Goal: Task Accomplishment & Management: Manage account settings

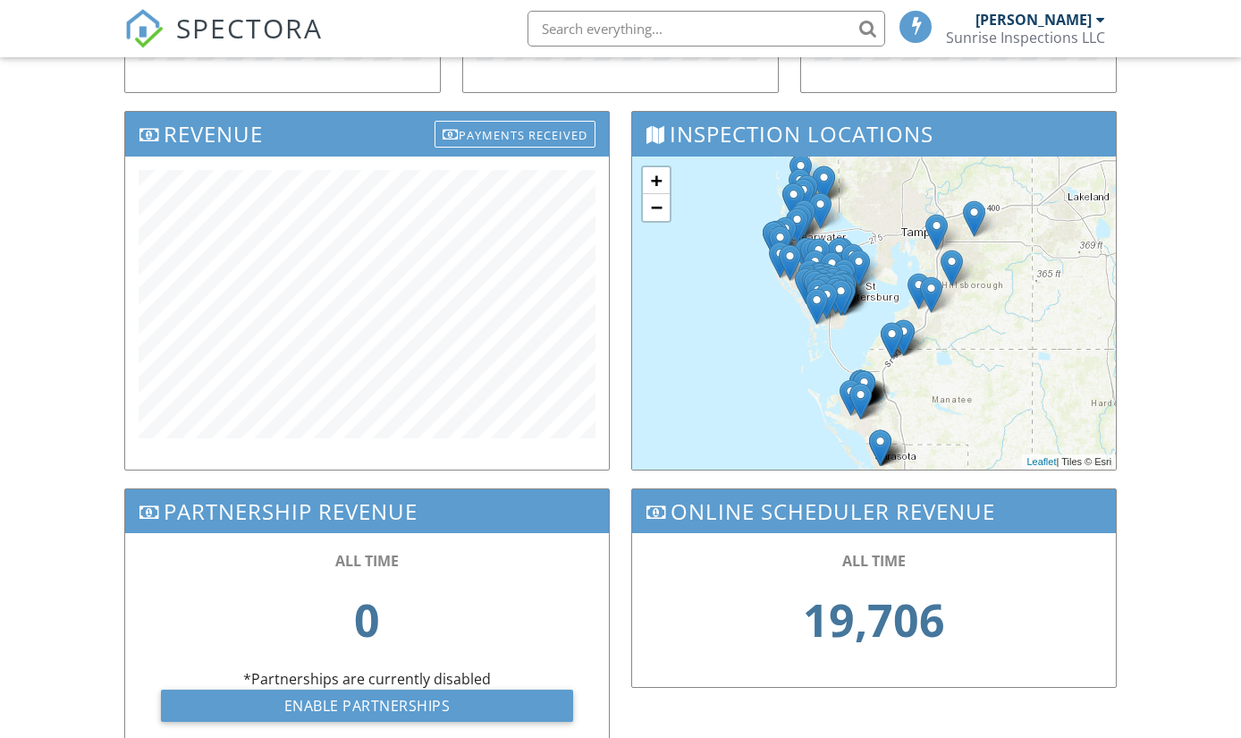
scroll to position [502, 0]
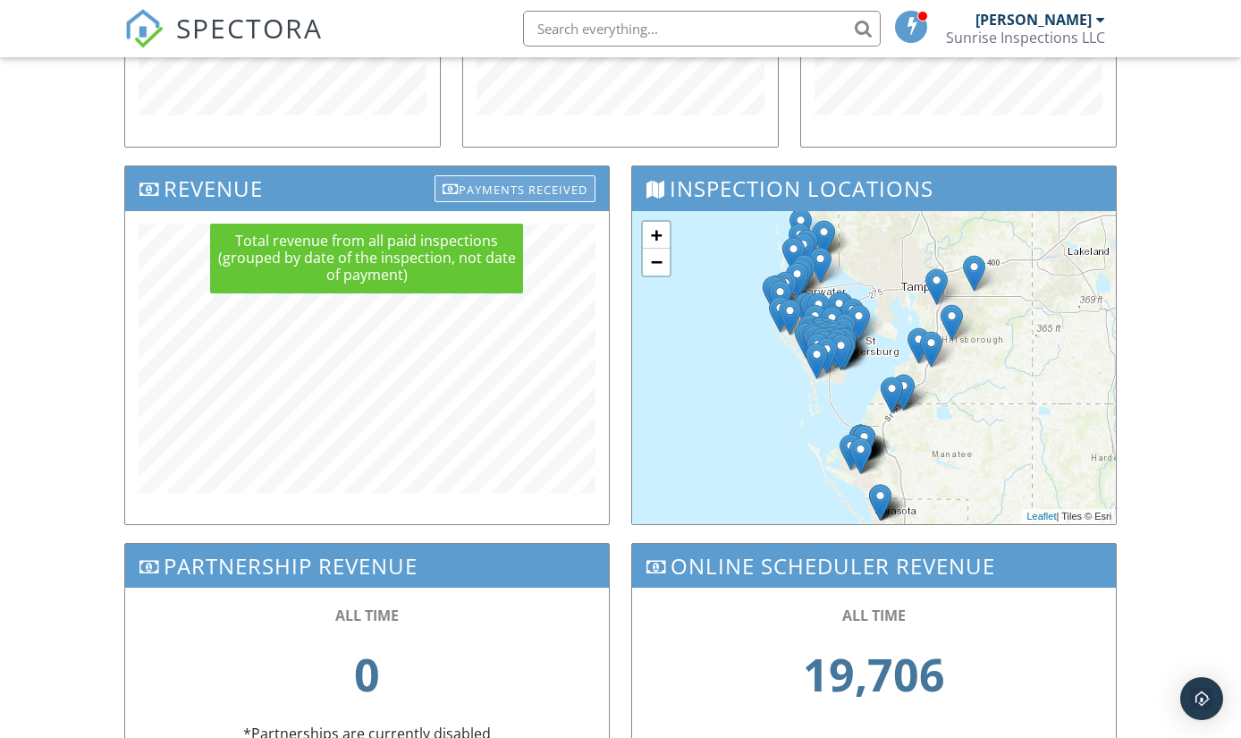
click at [543, 189] on div "Payments Received" at bounding box center [514, 188] width 161 height 27
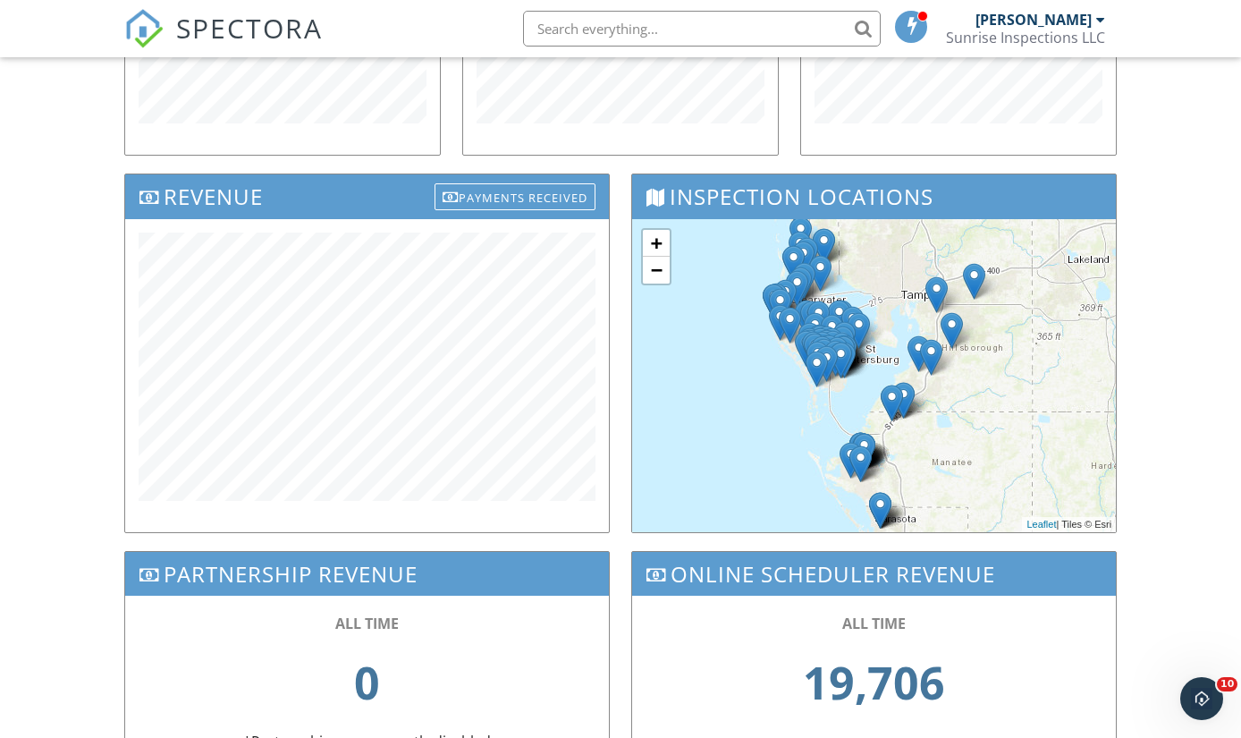
scroll to position [436, 0]
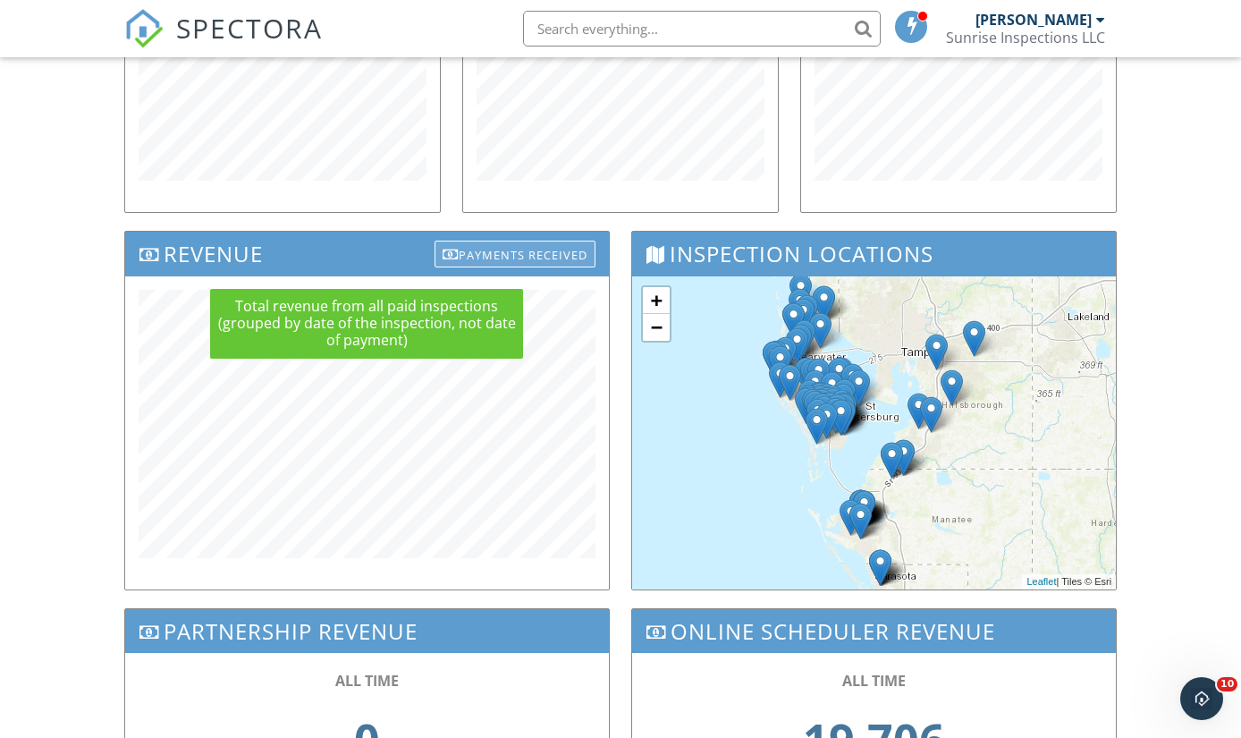
click at [519, 260] on div "Payments Received" at bounding box center [514, 253] width 161 height 27
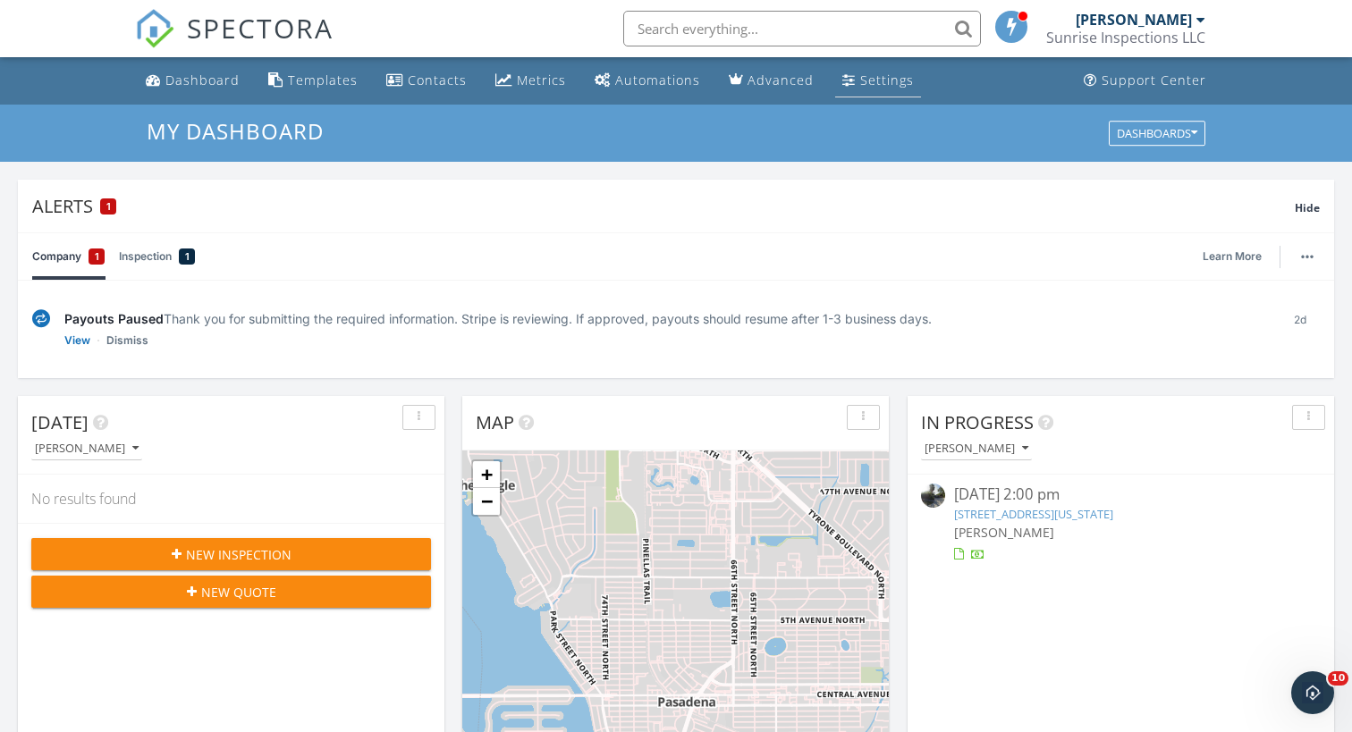
click at [873, 83] on div "Settings" at bounding box center [887, 80] width 54 height 17
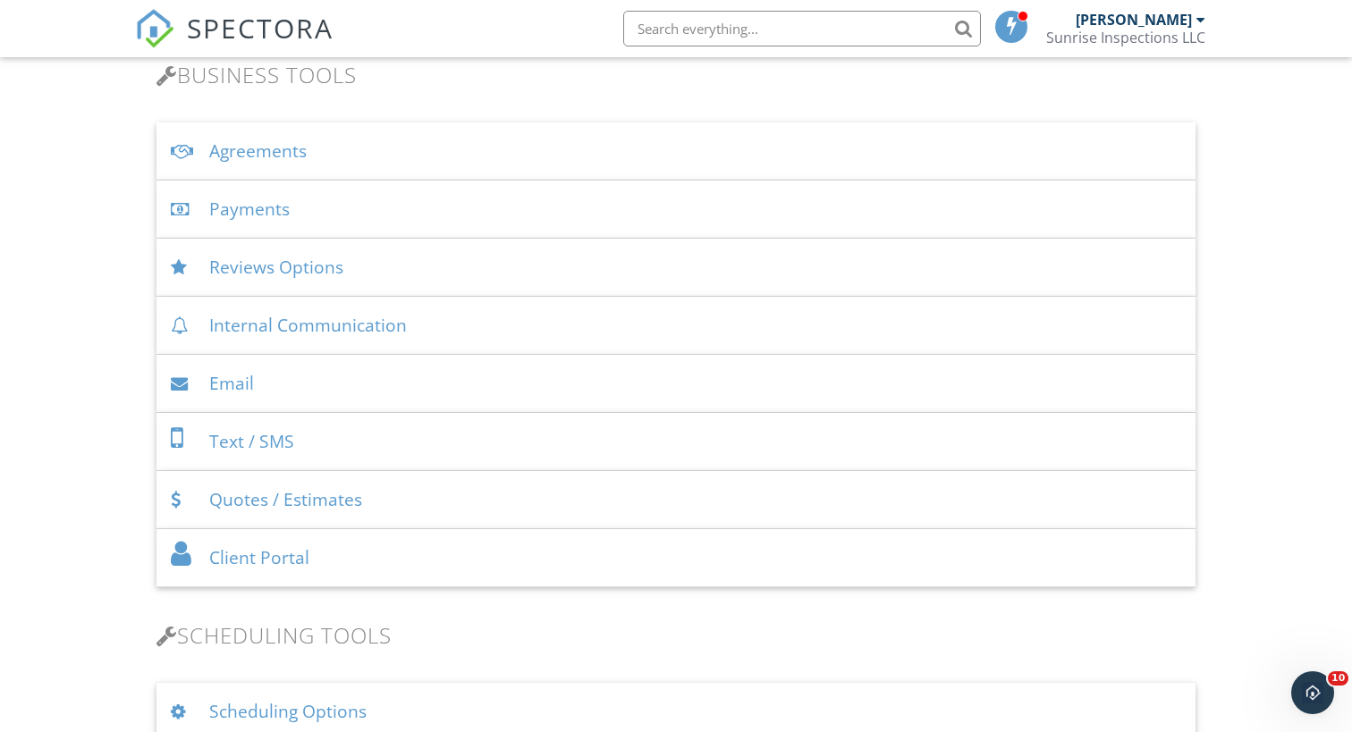
scroll to position [595, 0]
click at [285, 210] on div "Payments" at bounding box center [675, 210] width 1039 height 58
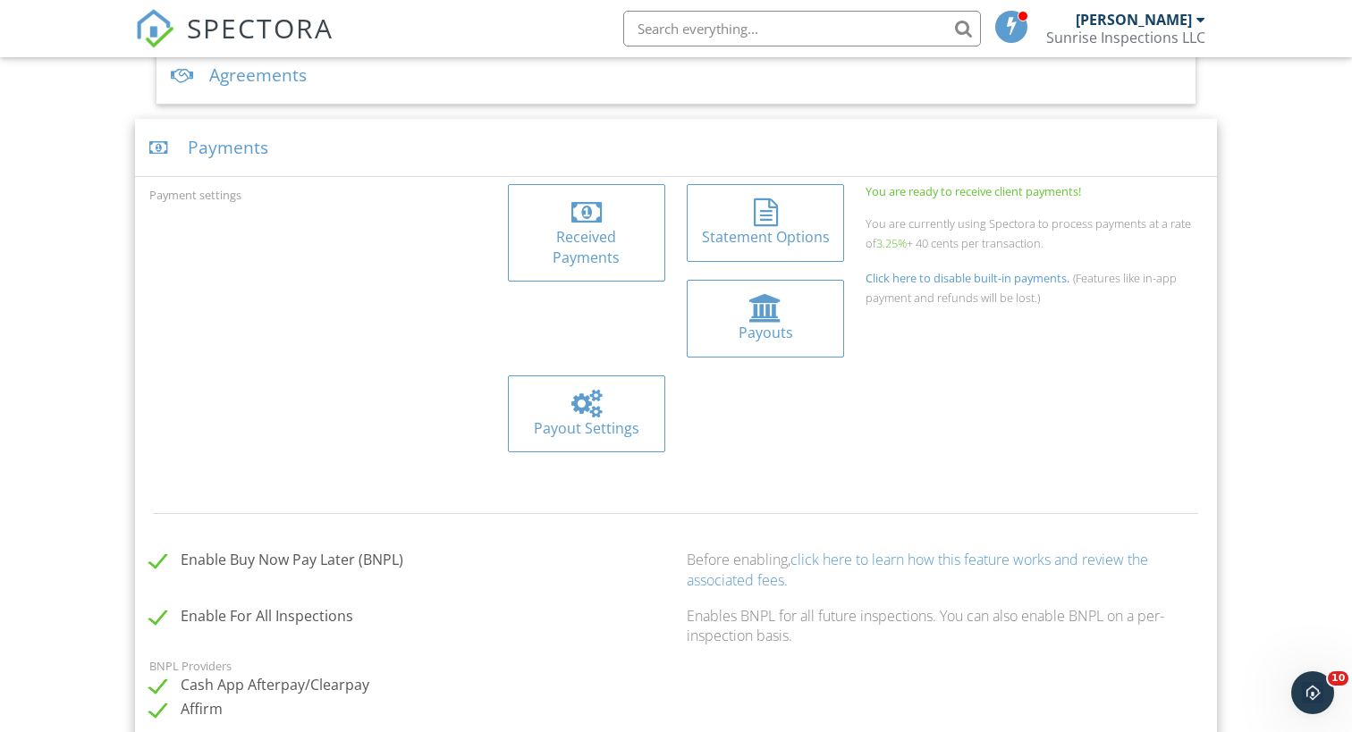
scroll to position [673, 0]
click at [749, 299] on div at bounding box center [765, 307] width 33 height 29
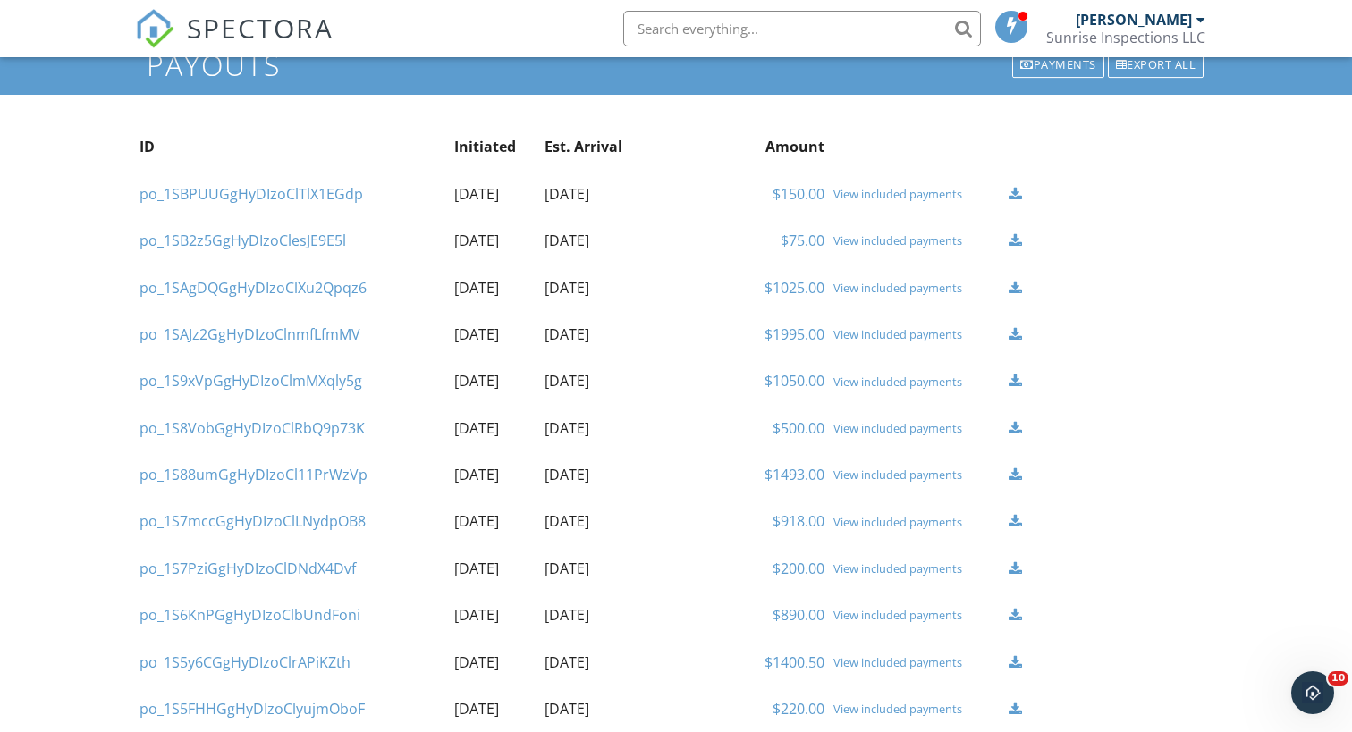
scroll to position [106, 0]
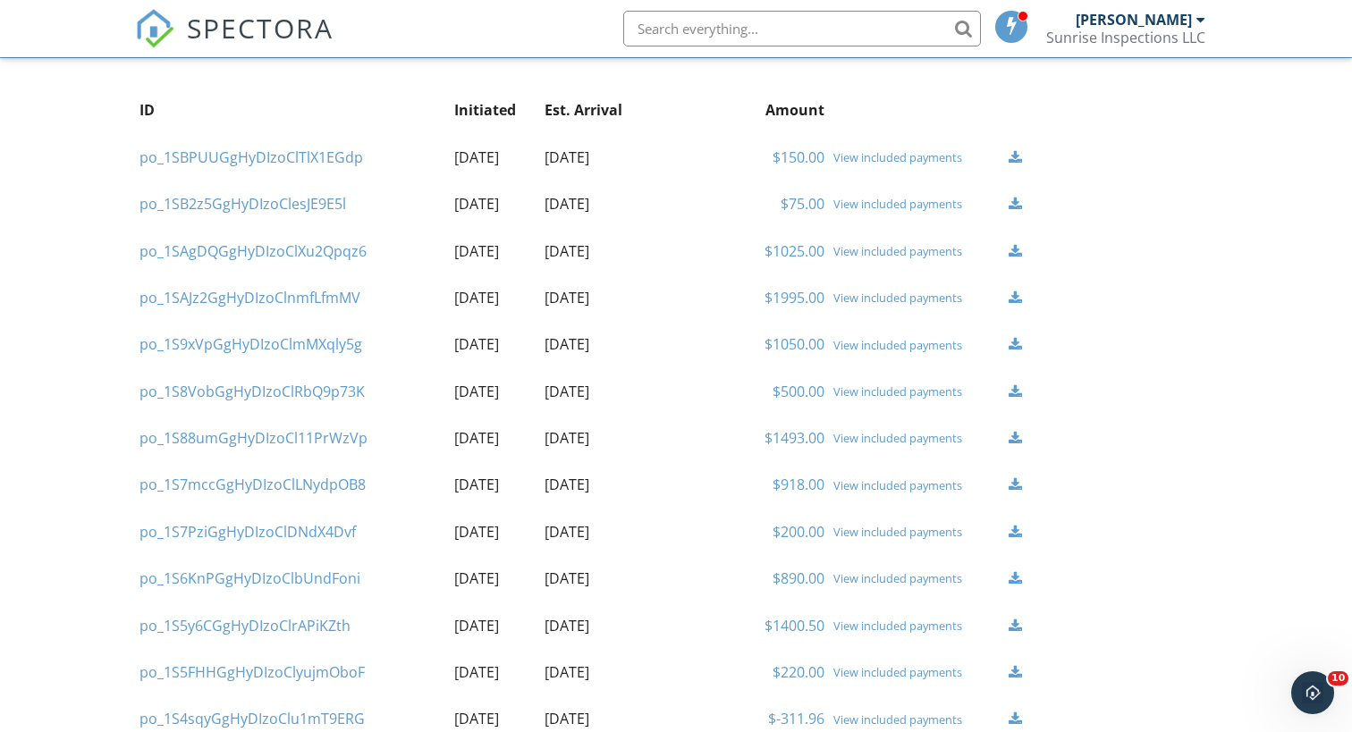
click at [864, 293] on div "View included payments" at bounding box center [916, 298] width 166 height 14
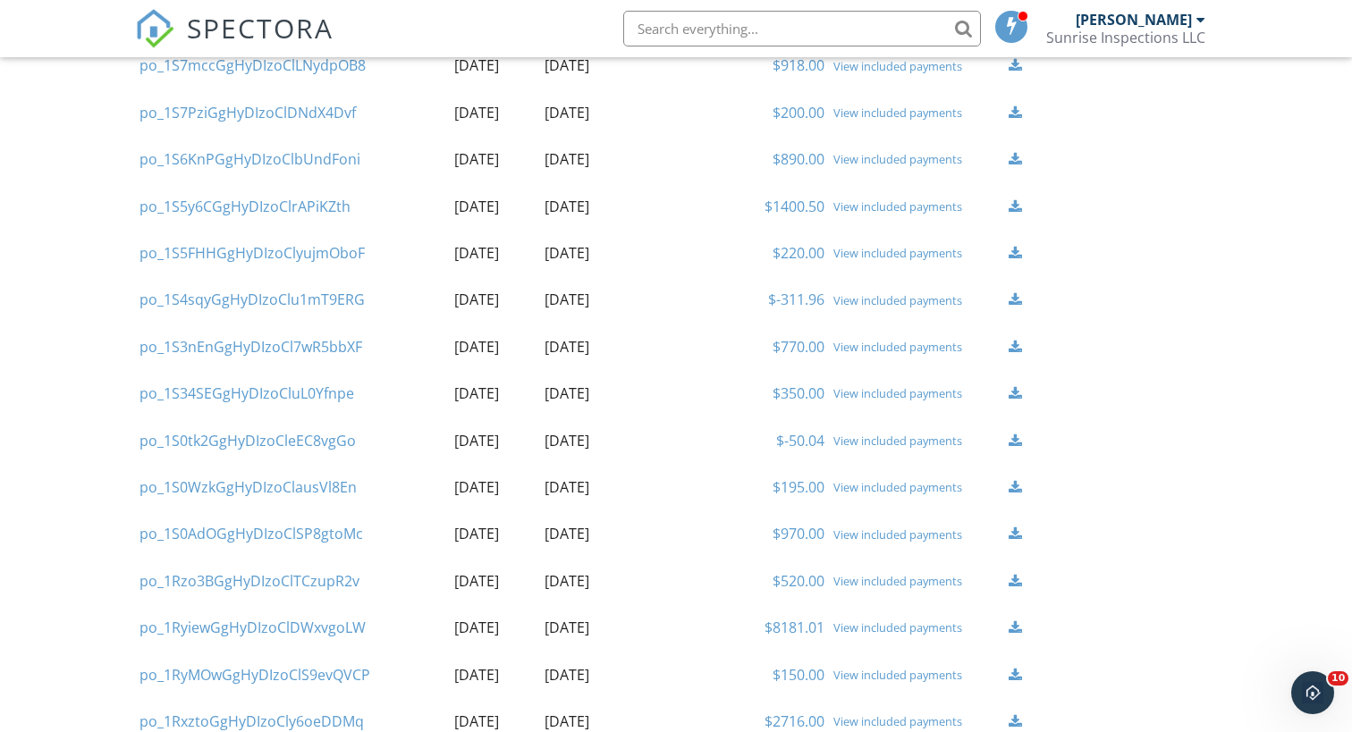
scroll to position [520, 0]
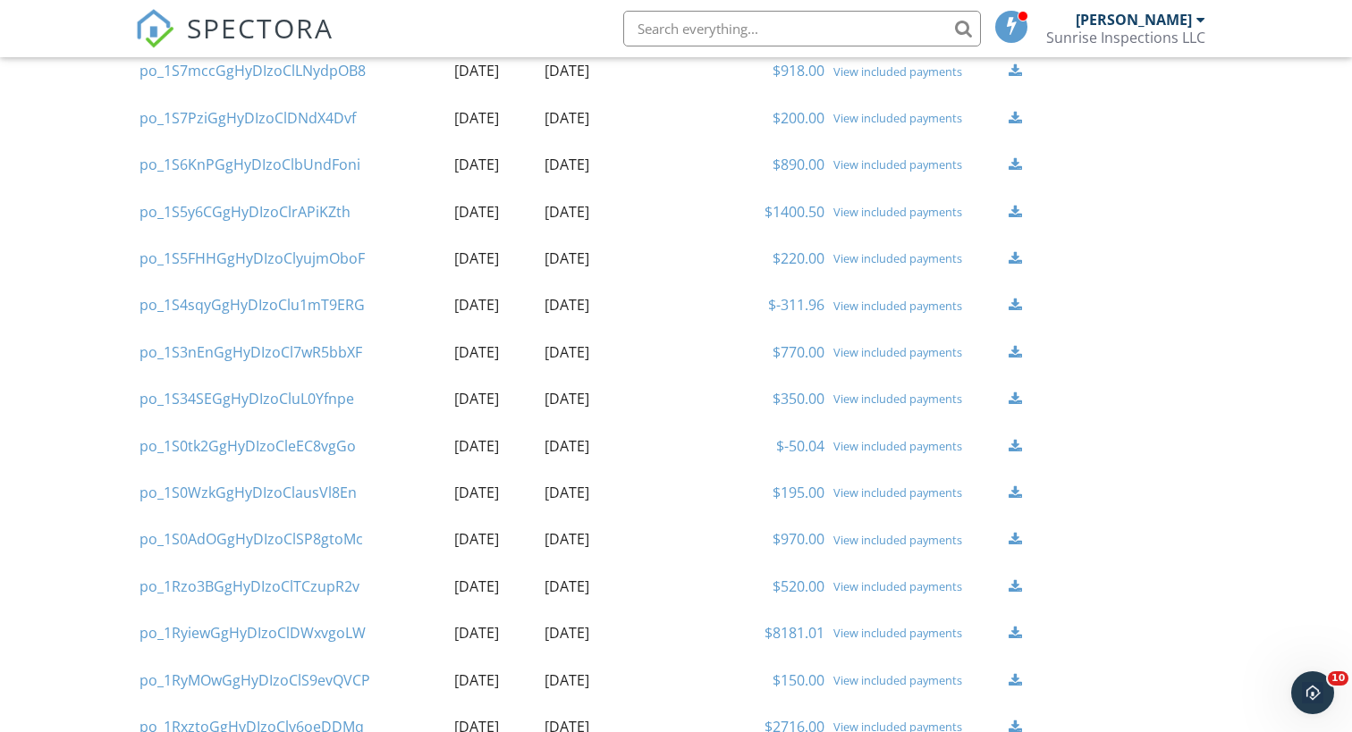
click at [861, 345] on div "View included payments" at bounding box center [916, 352] width 166 height 14
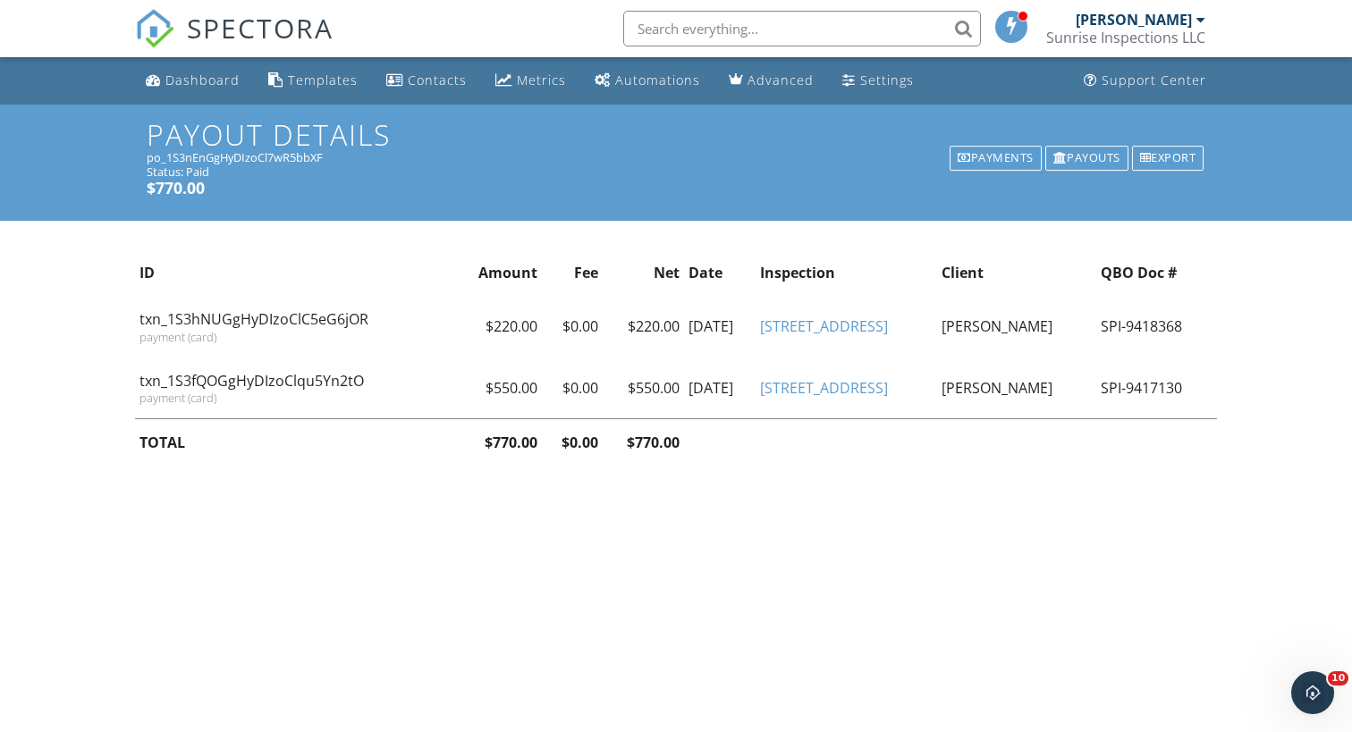
click at [448, 7] on div "SPECTORA [PERSON_NAME] Sunrise Inspections LLC Role: Inspector Change Role Dash…" at bounding box center [676, 28] width 1082 height 57
click at [447, 2] on div "SPECTORA [PERSON_NAME] Sunrise Inspections LLC Role: Inspector Change Role Dash…" at bounding box center [676, 28] width 1082 height 57
